Goal: Task Accomplishment & Management: Manage account settings

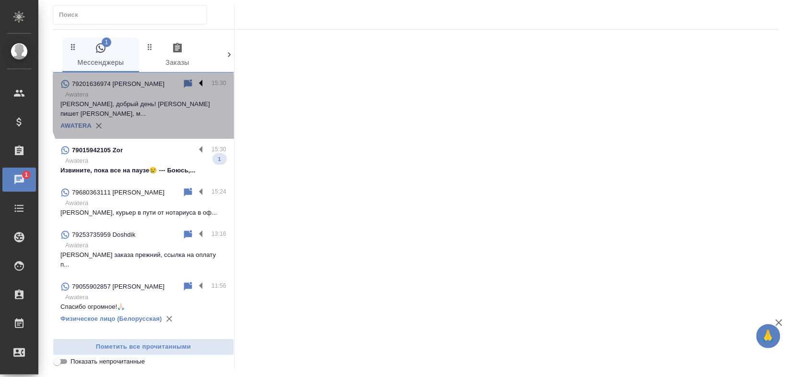
click at [195, 84] on label at bounding box center [203, 83] width 16 height 11
click at [0, 0] on input "checkbox" at bounding box center [0, 0] width 0 height 0
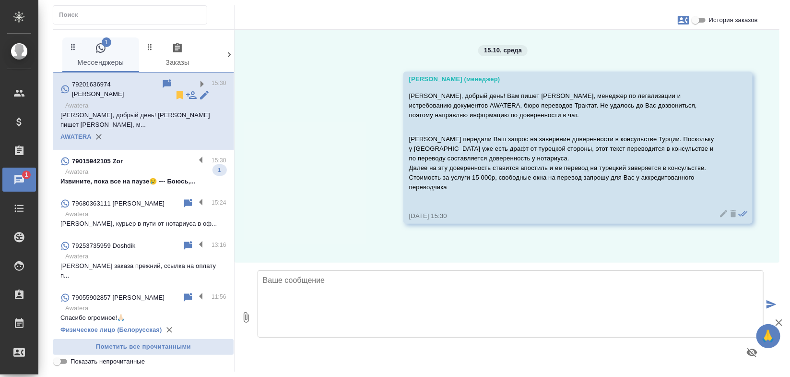
click at [174, 89] on icon at bounding box center [180, 95] width 12 height 12
click at [116, 219] on p "[PERSON_NAME], курьер в пути от нотариуса в оф..." at bounding box center [143, 224] width 166 height 10
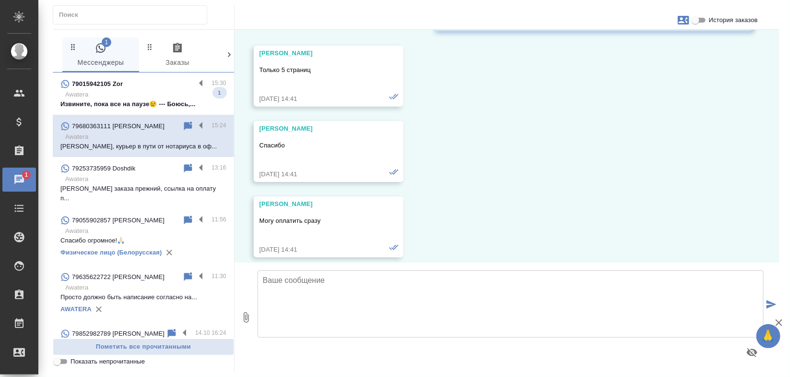
click at [118, 101] on p "Извините, пока все на паузе😢 --- Боюсь,..." at bounding box center [143, 104] width 166 height 10
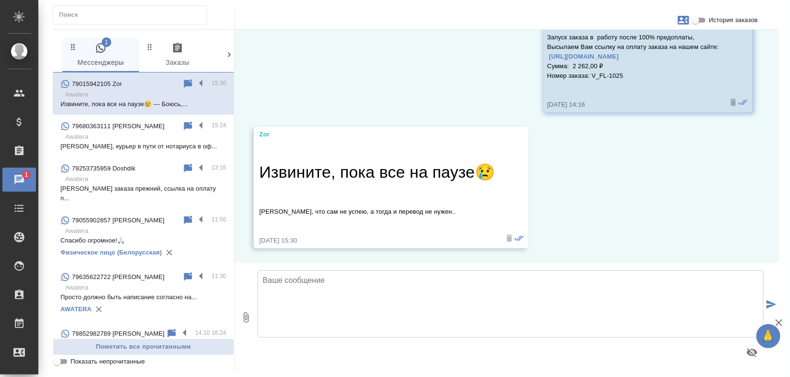
scroll to position [1214, 0]
click at [413, 167] on h2 "Извините, пока все на паузе😢" at bounding box center [378, 172] width 236 height 24
click at [407, 171] on h2 "Извините, пока все на паузе😢" at bounding box center [378, 172] width 236 height 24
click at [378, 278] on textarea at bounding box center [511, 303] width 506 height 67
drag, startPoint x: 427, startPoint y: 212, endPoint x: 257, endPoint y: 207, distance: 169.9
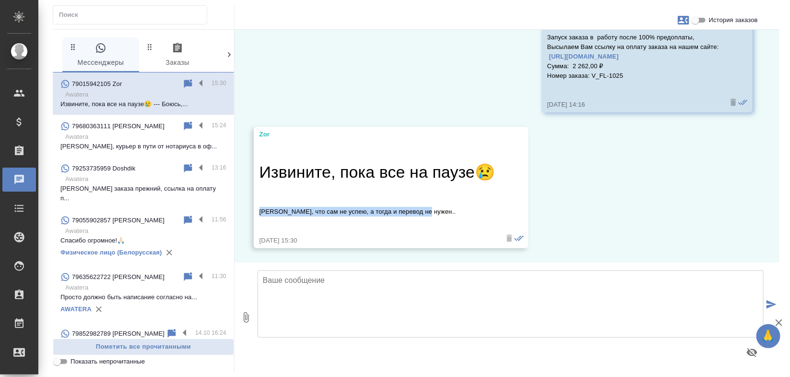
click at [257, 207] on div "Zor Извините, пока все на паузе😢 Боюсь, что сам не успею, а тогда и перевод не …" at bounding box center [391, 188] width 275 height 122
copy p "[PERSON_NAME], что сам не успею, а тогда и перевод не нужен.."
click at [315, 306] on textarea at bounding box center [511, 303] width 506 height 67
type textarea "Поянла Вас!"
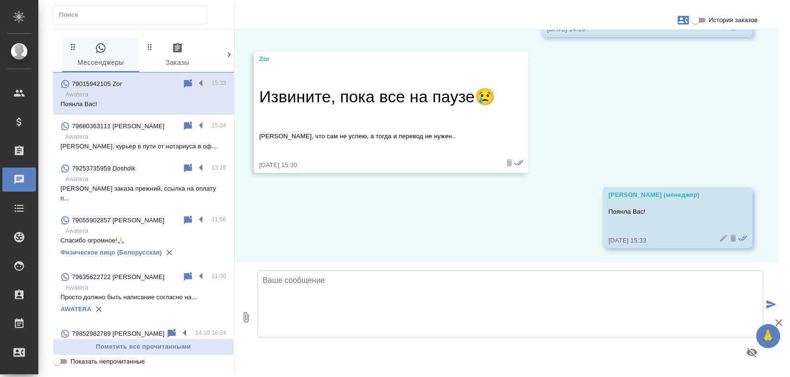
click at [719, 235] on icon at bounding box center [724, 238] width 10 height 10
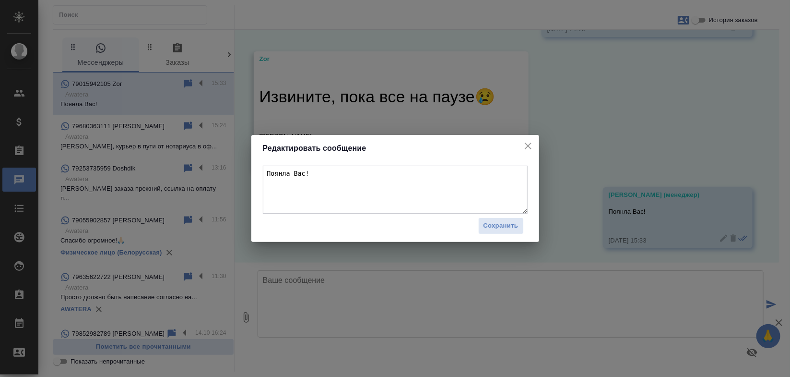
click at [424, 176] on textarea "Поянла Вас!" at bounding box center [395, 189] width 265 height 48
type textarea "Поняла Вас!"
click at [510, 225] on span "Сохранить" at bounding box center [501, 225] width 35 height 11
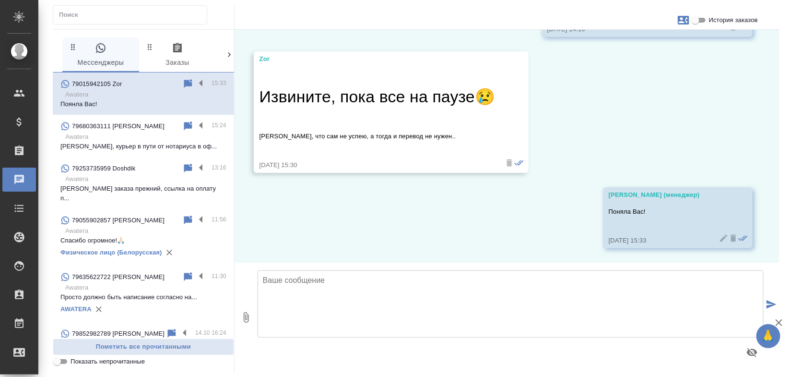
click at [705, 15] on input "История заказов" at bounding box center [695, 20] width 35 height 12
checkbox input "true"
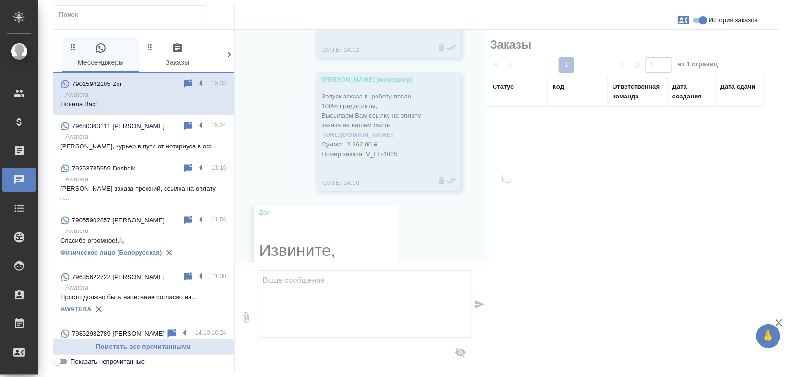
scroll to position [1491, 0]
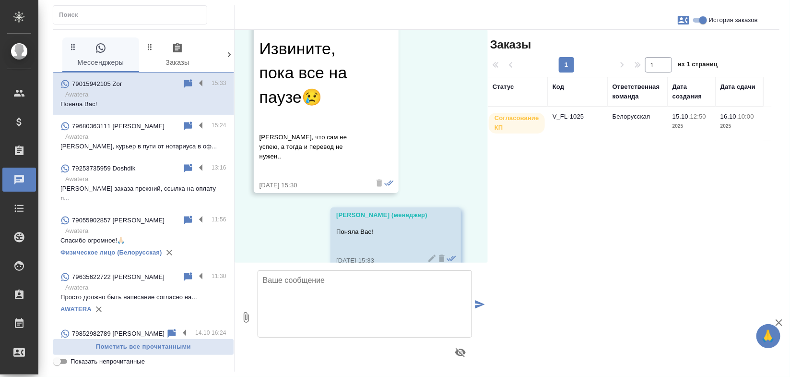
click at [620, 120] on td "Белорусская" at bounding box center [638, 124] width 60 height 34
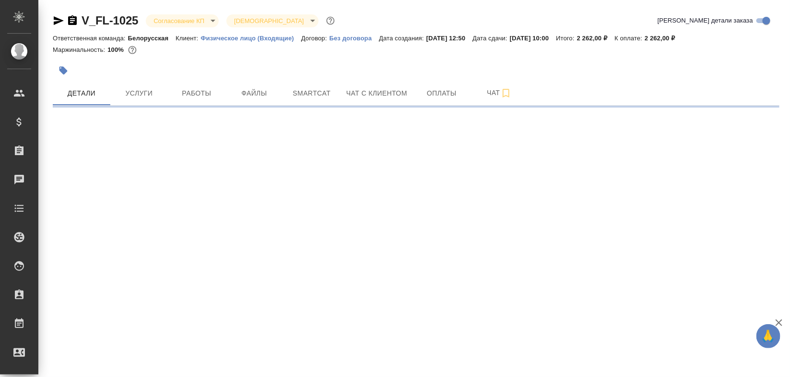
click at [163, 23] on body "🙏 .cls-1 fill:#fff; AWATERA [PERSON_NAME] Спецификации Заказы Чаты Todo Проекты…" at bounding box center [395, 188] width 790 height 377
select select "RU"
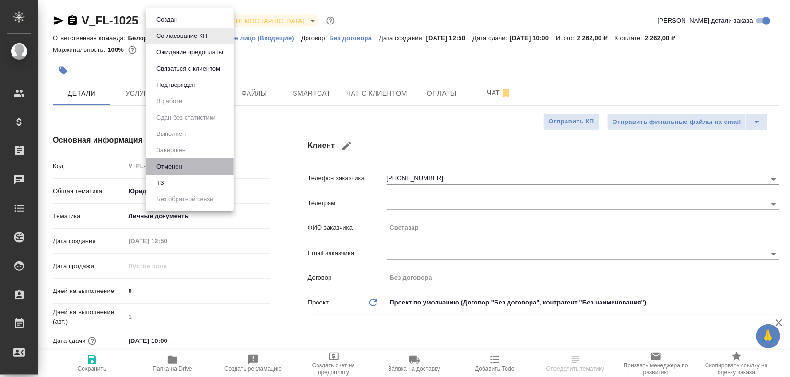
type textarea "x"
click at [202, 165] on li "Отменен" at bounding box center [190, 166] width 88 height 16
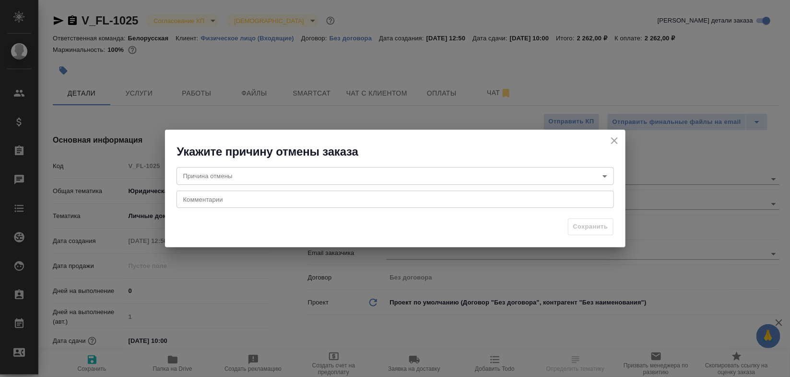
click at [287, 197] on textarea at bounding box center [395, 198] width 424 height 7
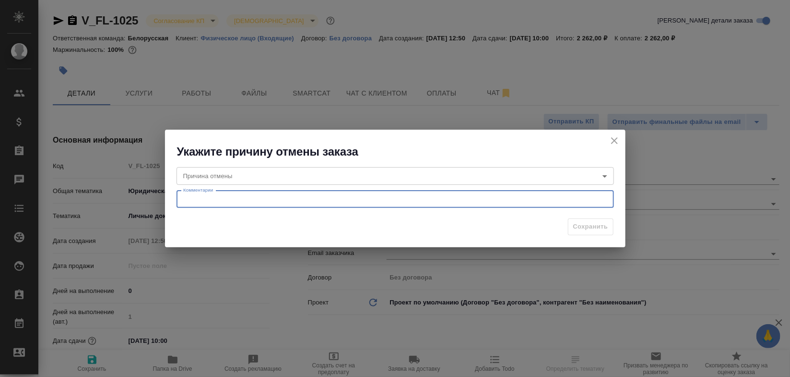
paste textarea "[PERSON_NAME], что сам не успею, а тогда и перевод не нужен.."
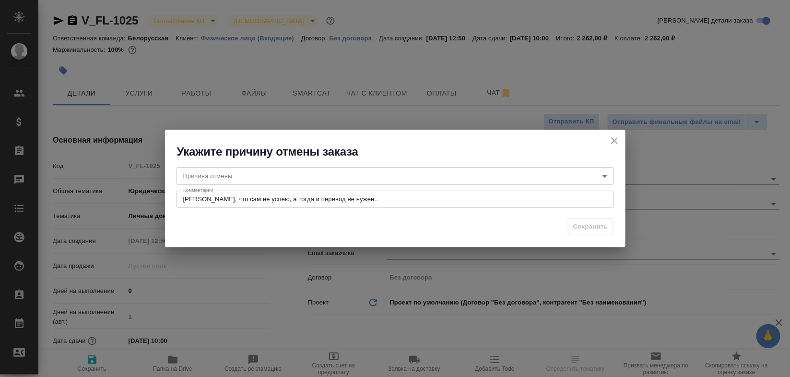
click at [177, 195] on div "Боюсь, что сам не успею, а тогда и перевод не нужен.. x Комментарии" at bounding box center [395, 198] width 437 height 17
click at [179, 197] on div "Боюсь, что сам не успею, а тогда и перевод не нужен.. x Комментарии" at bounding box center [395, 198] width 437 height 17
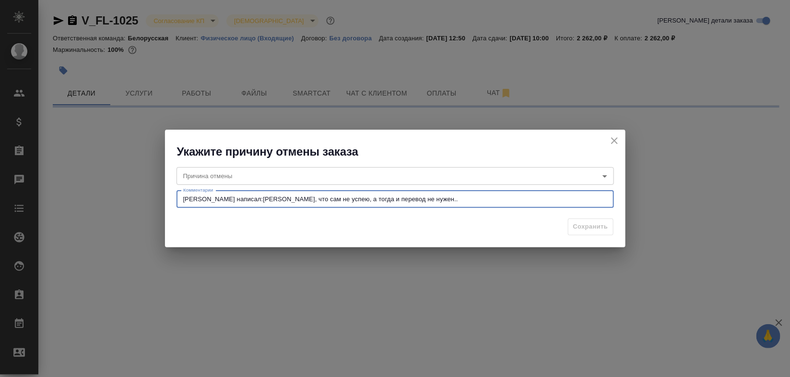
type textarea "клиент написал: Боюсь, что сам не успею, а тогда и перевод не нужен.."
select select "RU"
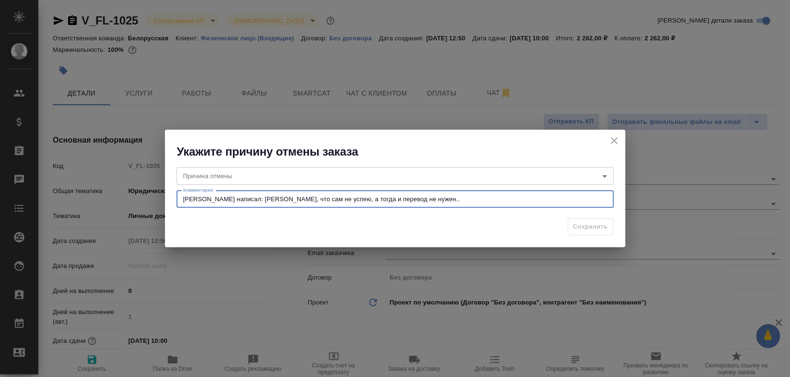
type textarea "x"
type textarea "клиент написал: Боюсь, что сам не успею, а тогда и перевод не нужен.."
click at [232, 176] on body "🙏 .cls-1 fill:#fff; AWATERA Bogomolova Anastasiya Клиенты Спецификации Заказы 0…" at bounding box center [395, 188] width 790 height 377
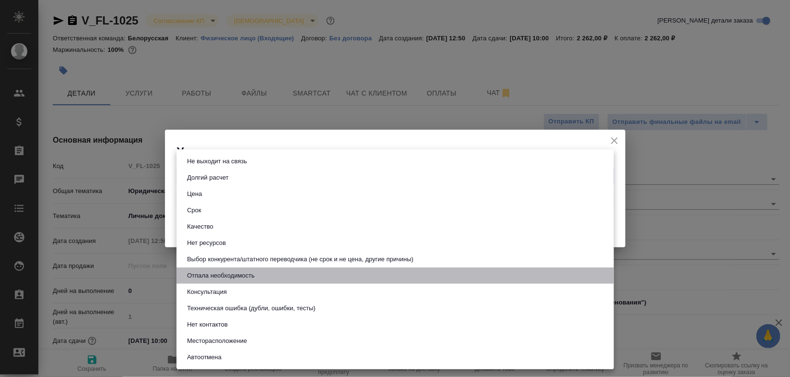
click at [249, 279] on button "Отпала необходимость" at bounding box center [220, 275] width 73 height 11
type input "noNeed"
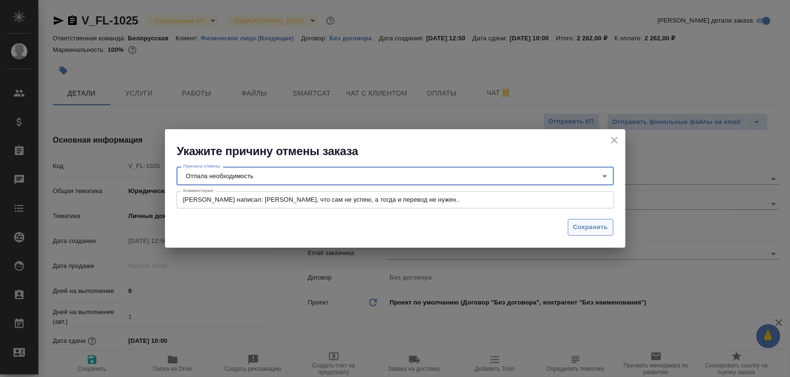
click at [577, 228] on span "Сохранить" at bounding box center [590, 227] width 35 height 11
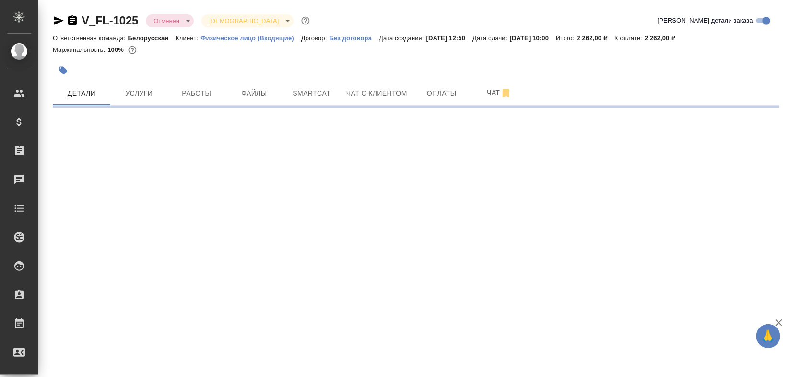
select select "RU"
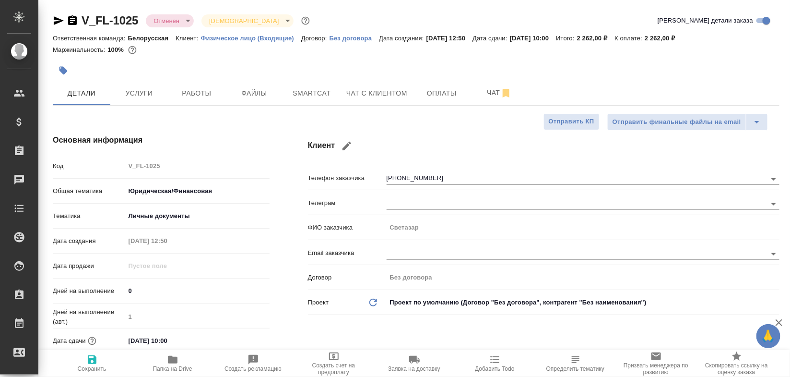
type textarea "x"
